Goal: Transaction & Acquisition: Purchase product/service

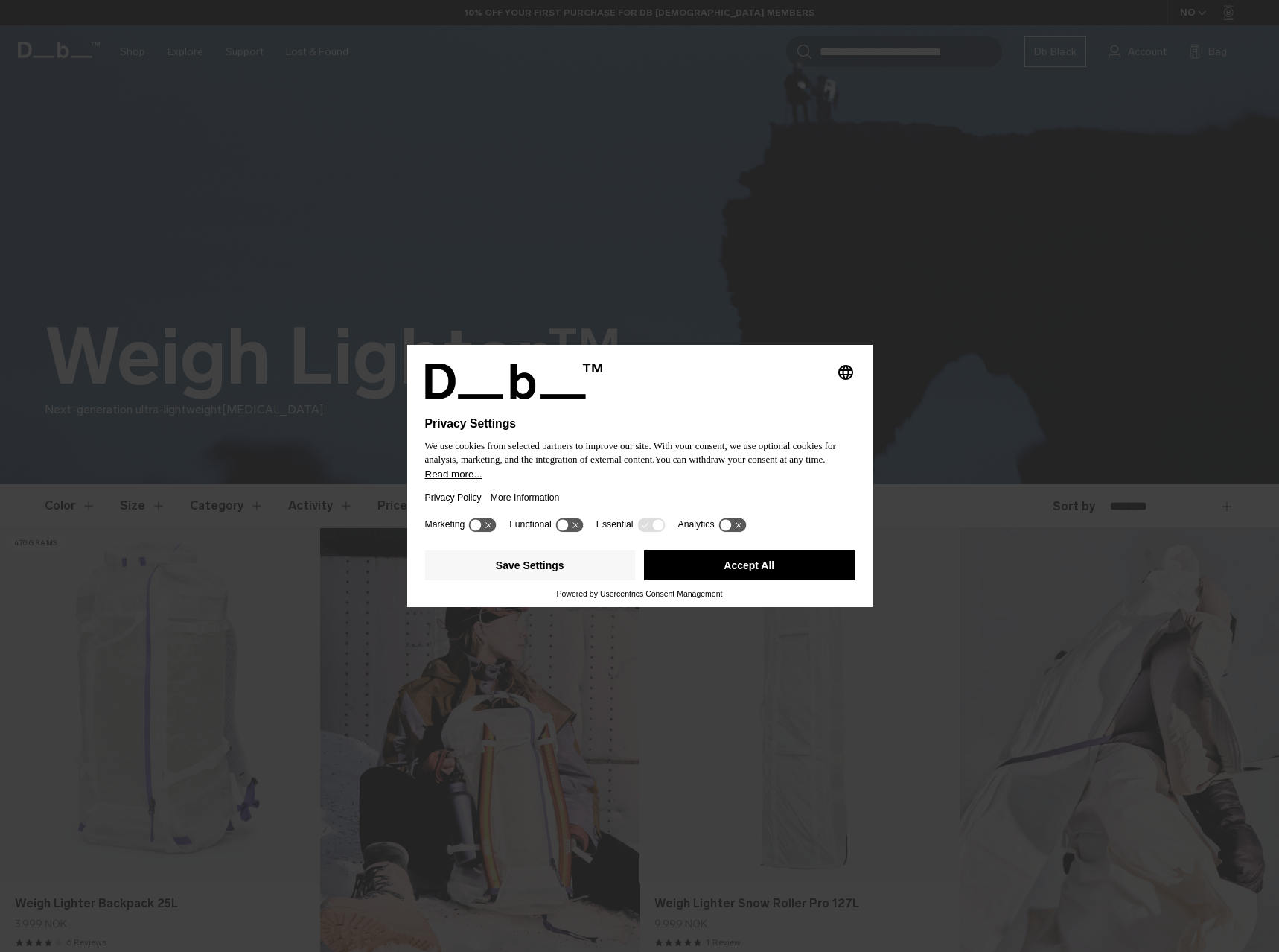
click at [806, 559] on button "Accept All" at bounding box center [749, 565] width 211 height 30
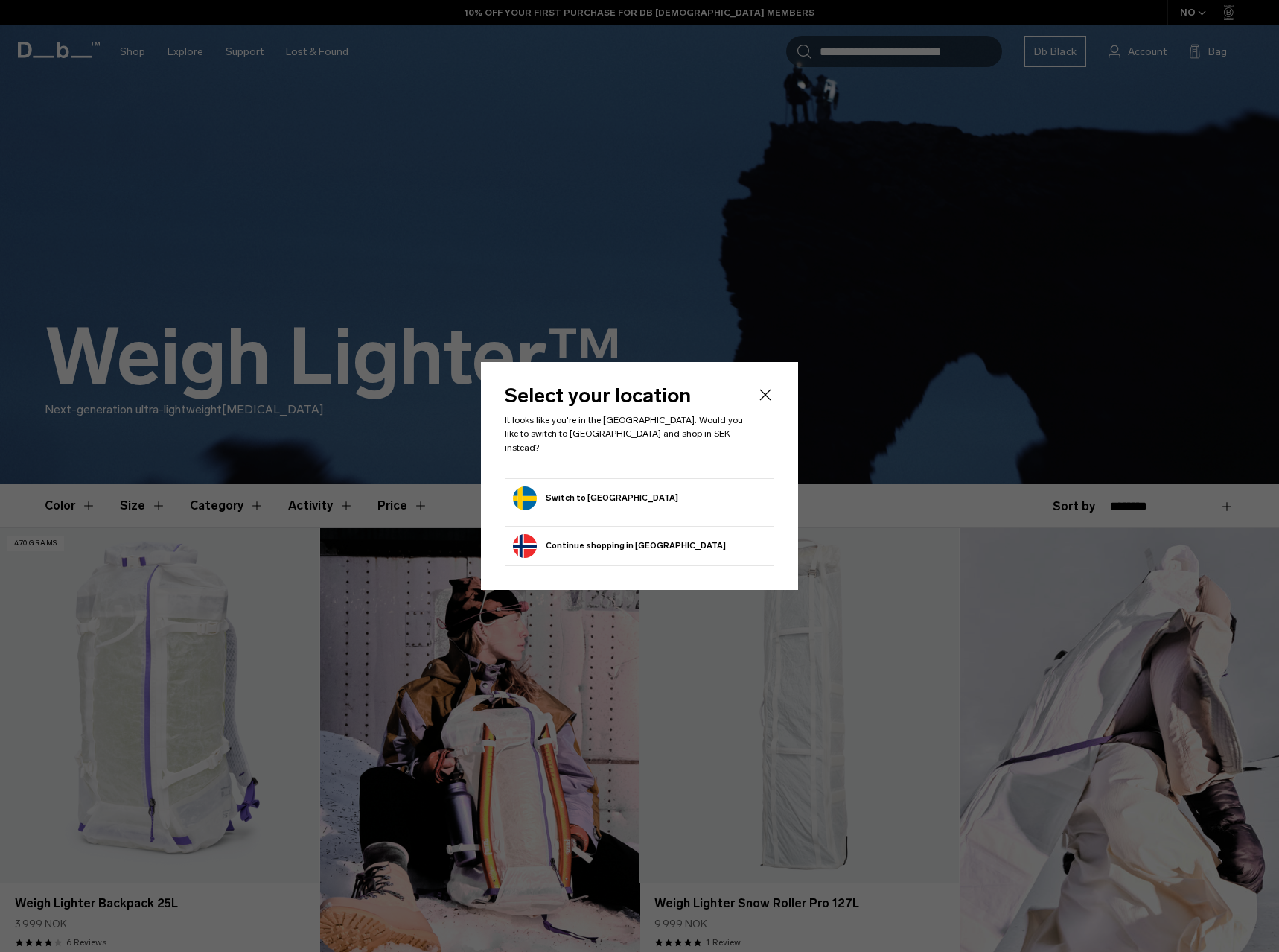
click at [657, 486] on form "Switch to [GEOGRAPHIC_DATA]" at bounding box center [639, 498] width 253 height 24
click at [548, 489] on button "Switch to [GEOGRAPHIC_DATA]" at bounding box center [595, 498] width 165 height 24
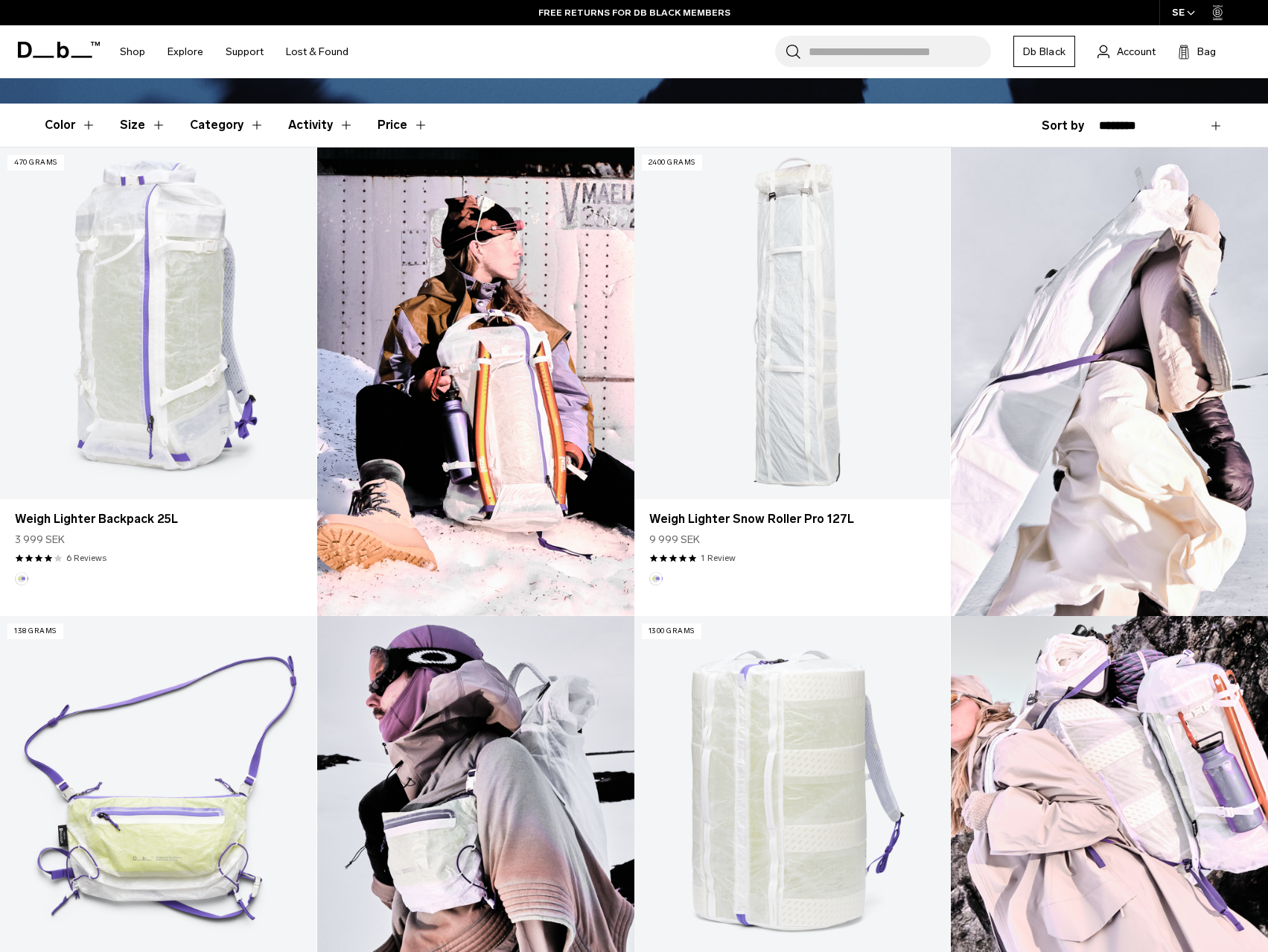
scroll to position [372, 0]
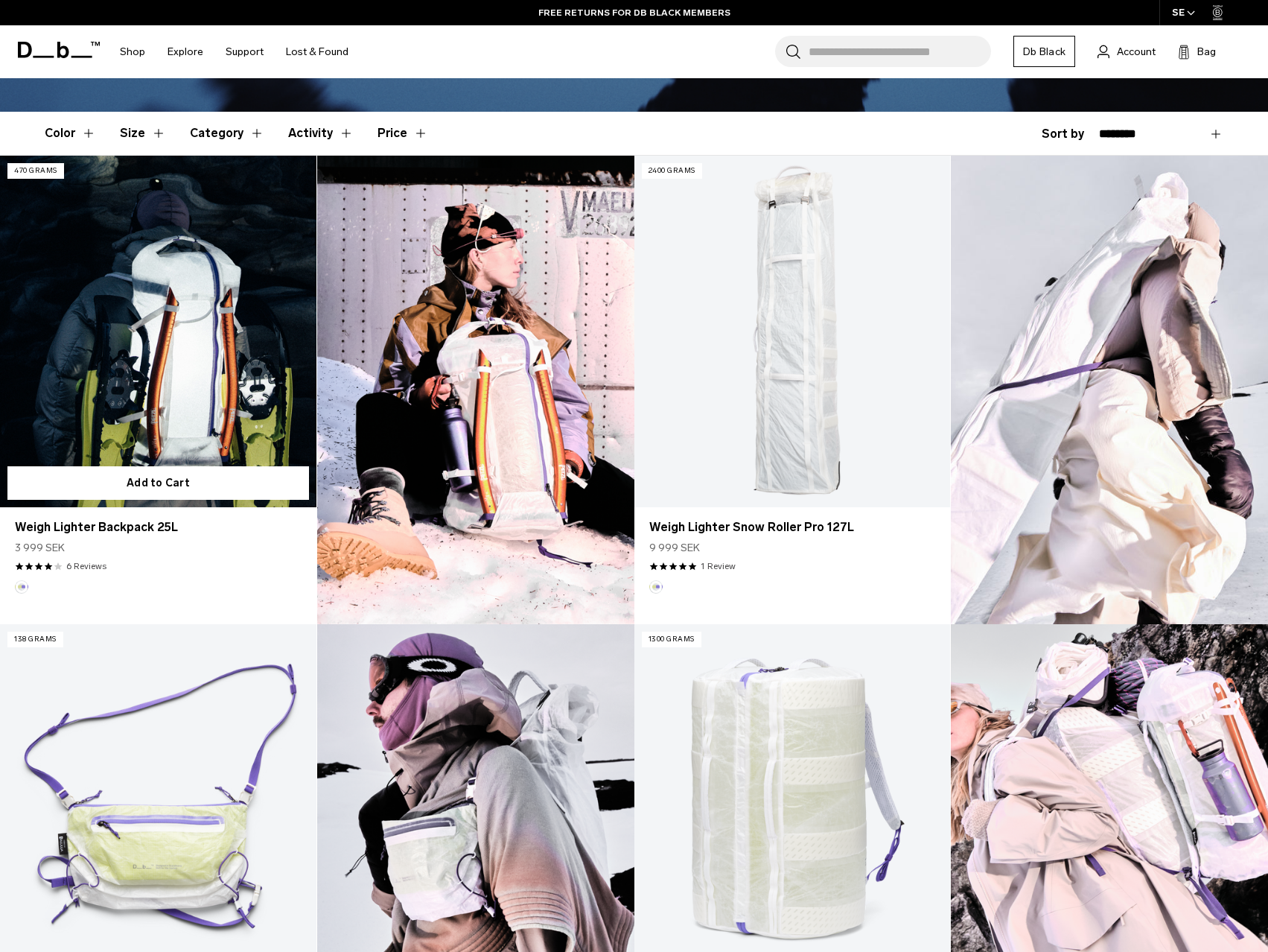
click at [194, 414] on link "Weigh Lighter Backpack 25L" at bounding box center [158, 331] width 317 height 351
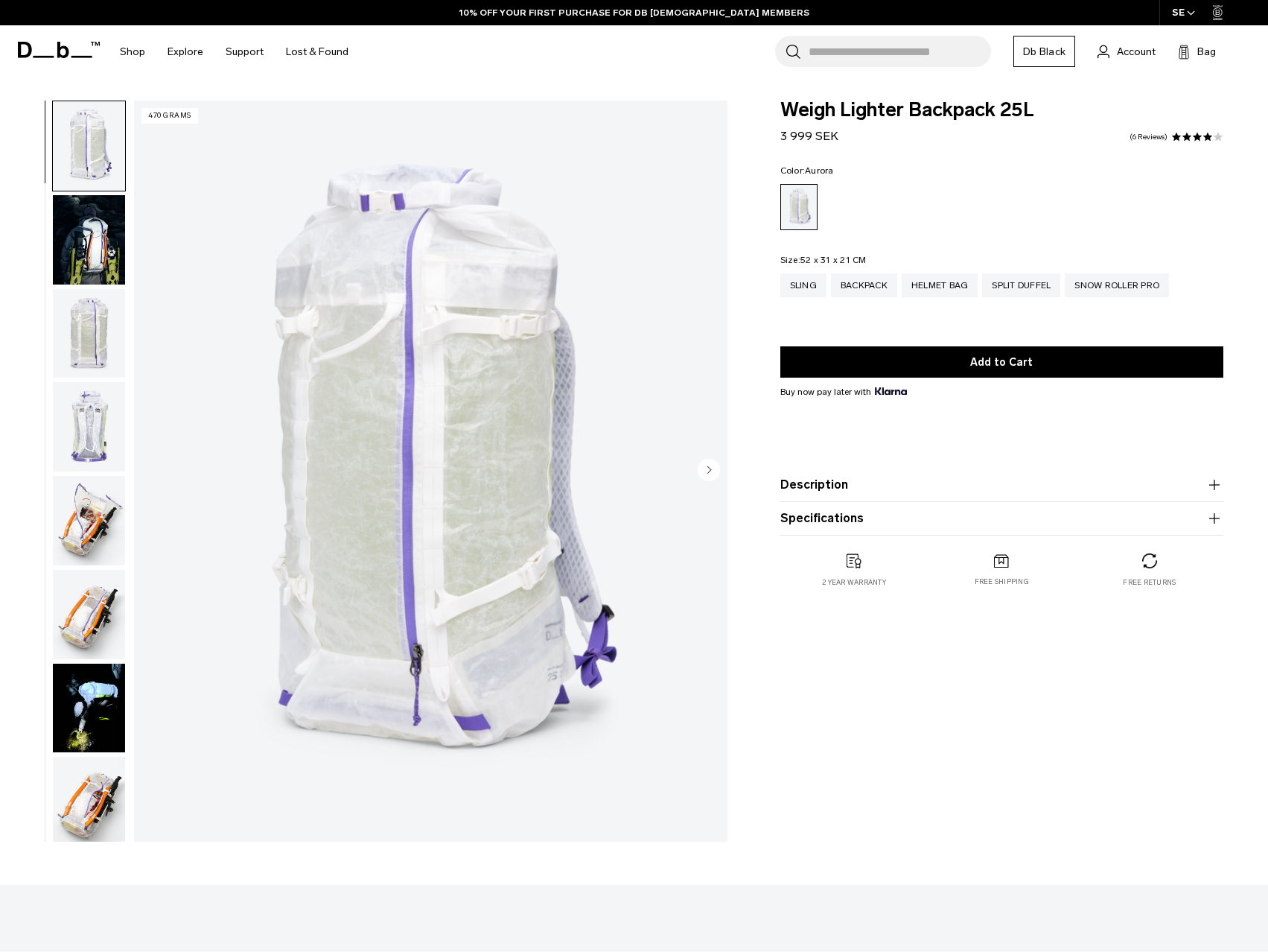
click at [836, 493] on button "Description" at bounding box center [1002, 485] width 443 height 18
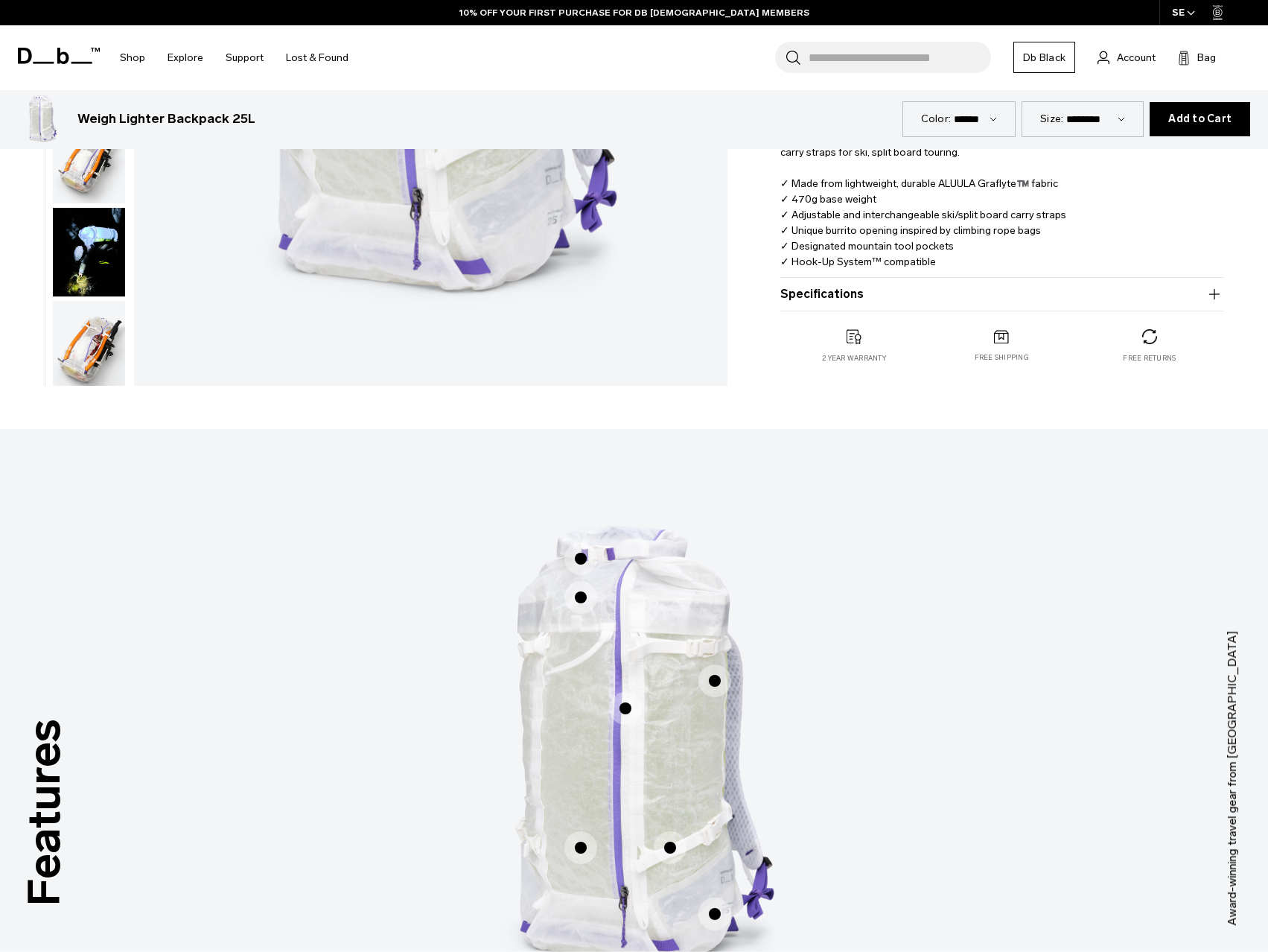
scroll to position [435, 0]
